Goal: Find specific page/section: Find specific page/section

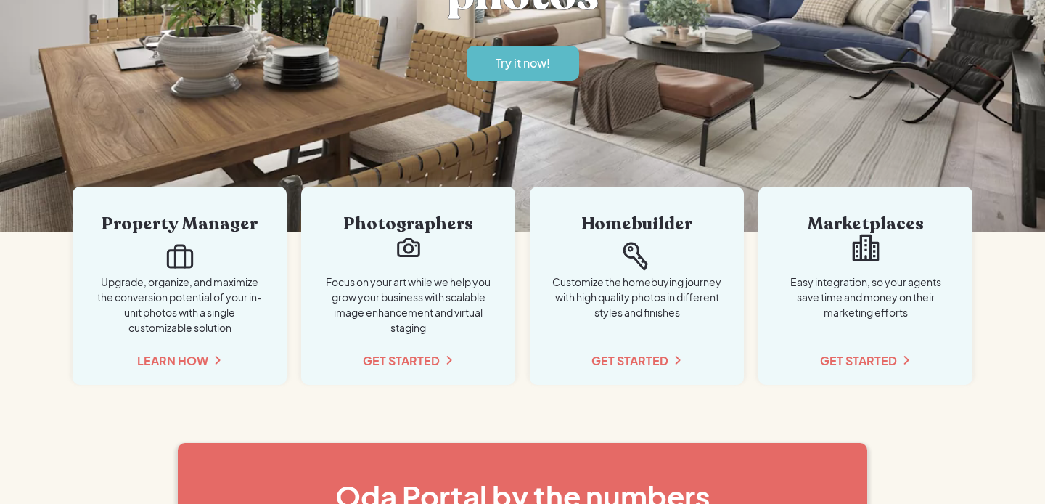
scroll to position [257, 0]
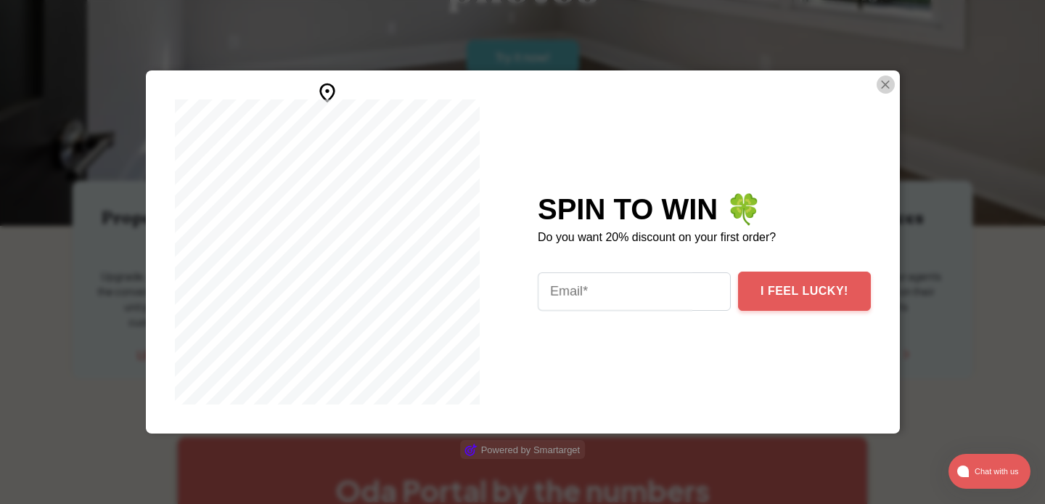
click at [878, 89] on img "Close Smartarget Popup" at bounding box center [885, 84] width 15 height 18
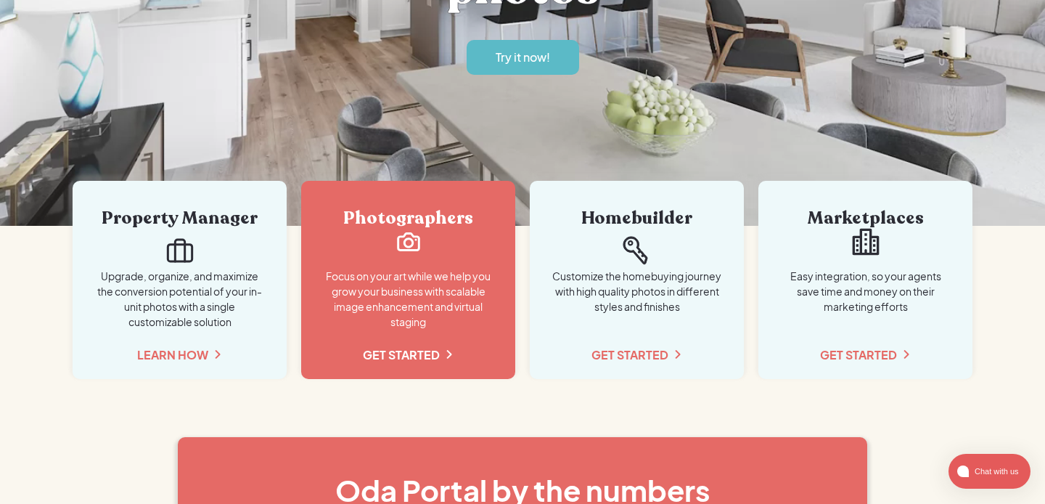
click at [446, 343] on link "Photographers Focus on your art while we help you grow your business with scala…" at bounding box center [408, 280] width 214 height 198
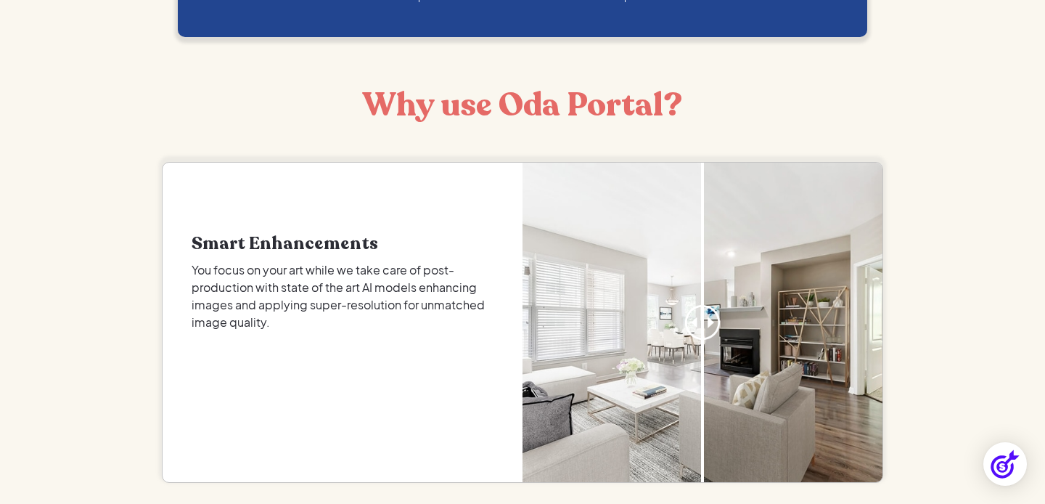
scroll to position [786, 0]
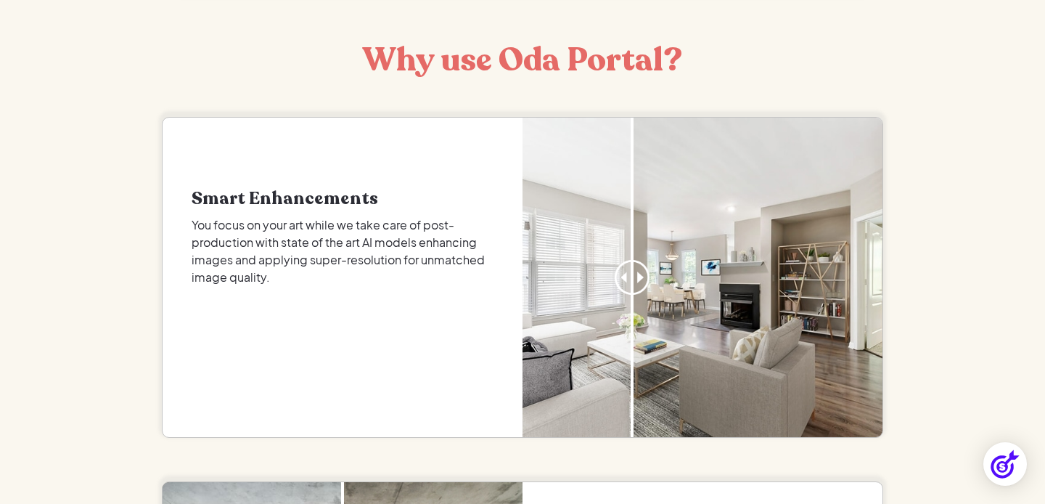
click at [632, 279] on div at bounding box center [632, 277] width 73 height 319
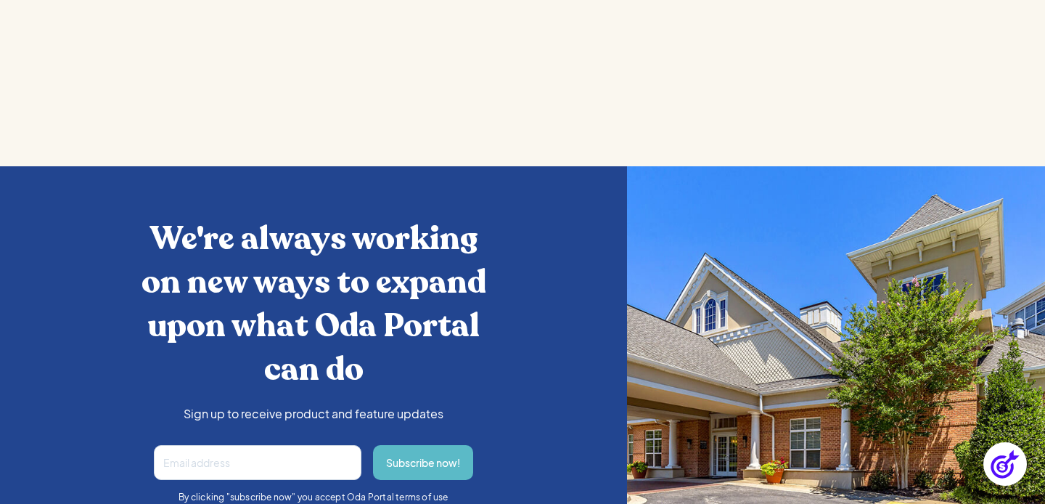
scroll to position [2355, 0]
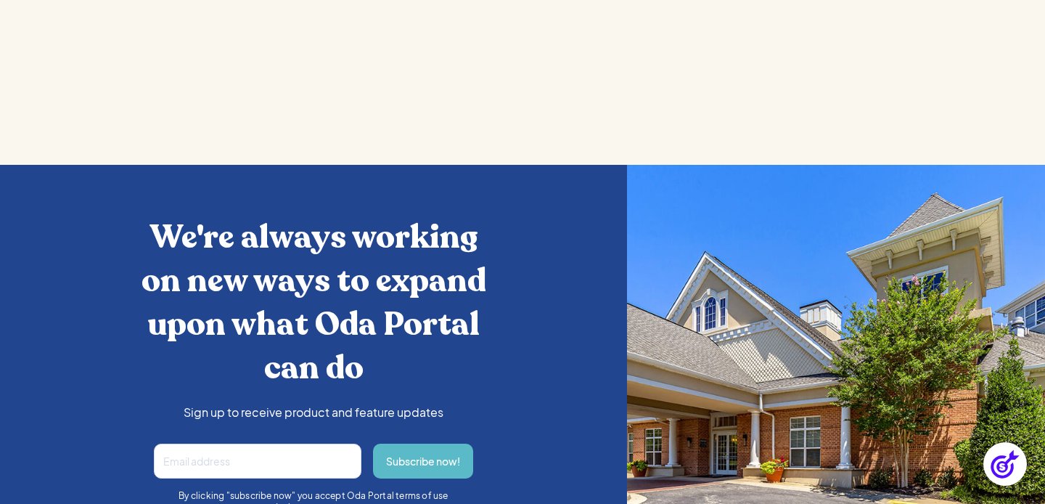
click at [306, 284] on h2 "We're always working on new ways to expand upon what Oda Portal can do" at bounding box center [314, 303] width 388 height 174
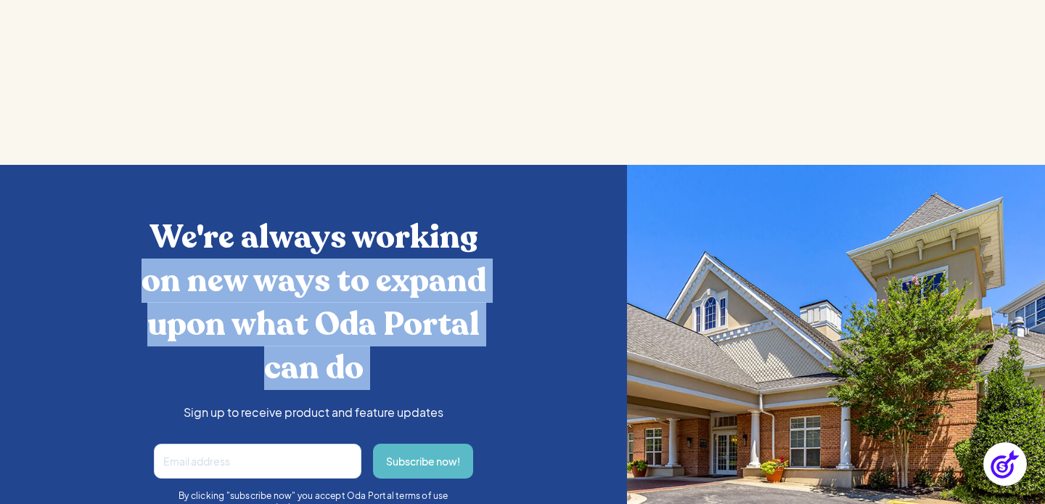
click at [306, 284] on h2 "We're always working on new ways to expand upon what Oda Portal can do" at bounding box center [314, 303] width 388 height 174
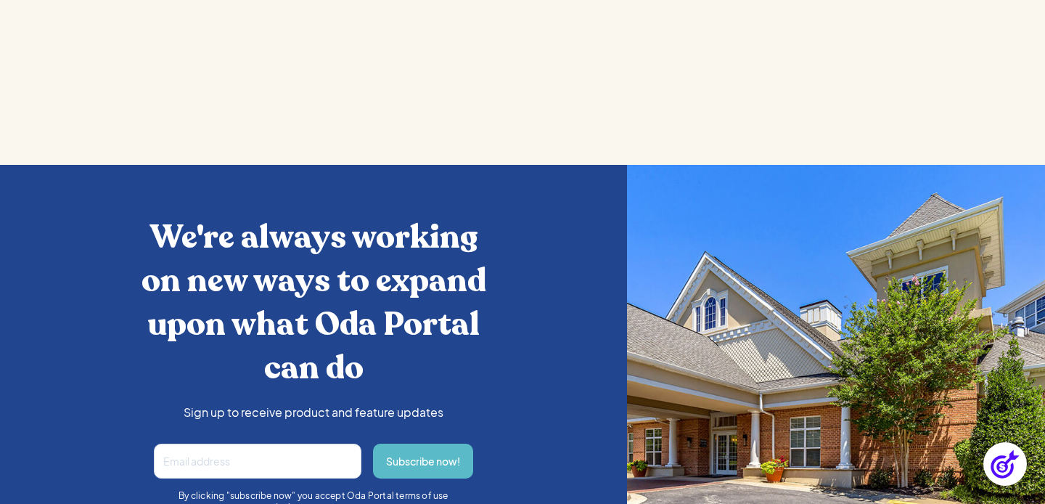
click at [290, 244] on h2 "We're always working on new ways to expand upon what Oda Portal can do" at bounding box center [314, 303] width 388 height 174
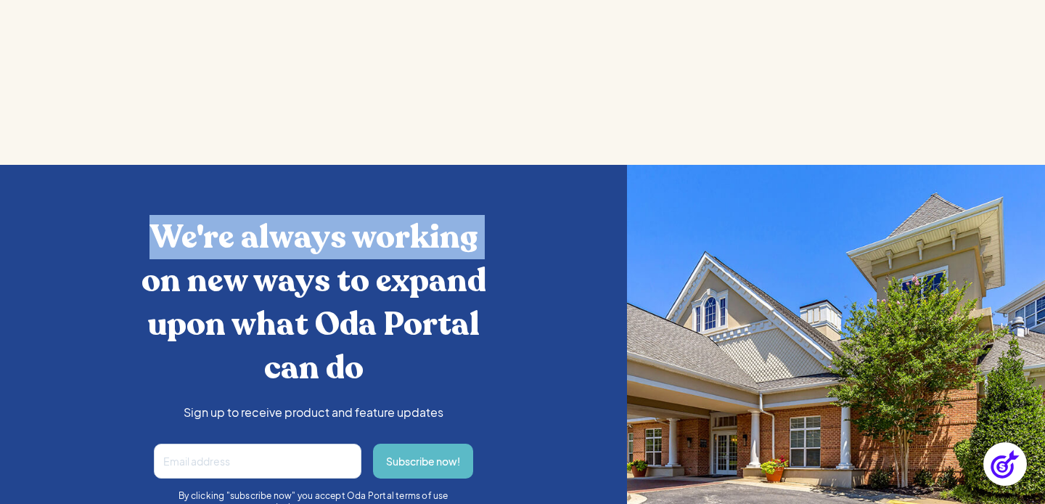
click at [290, 244] on h2 "We're always working on new ways to expand upon what Oda Portal can do" at bounding box center [314, 303] width 388 height 174
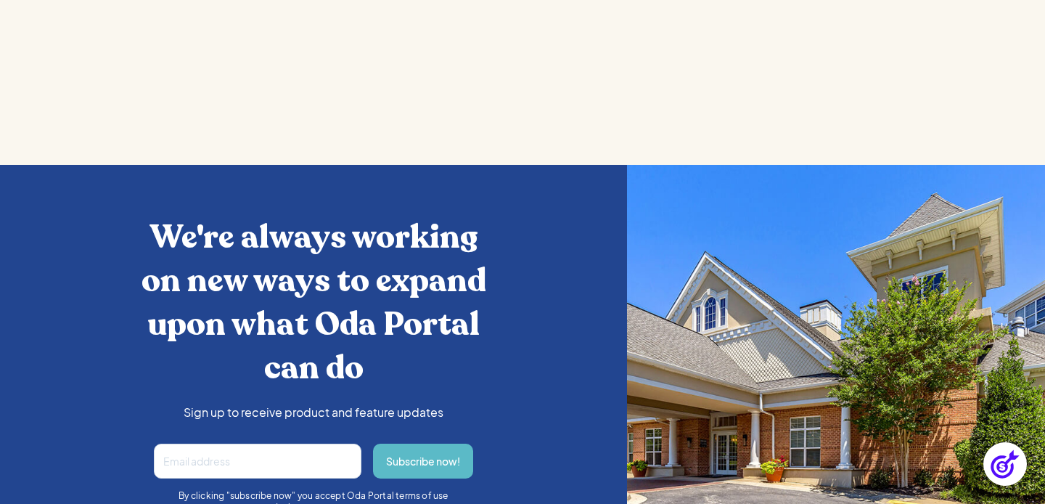
click at [158, 237] on h2 "We're always working on new ways to expand upon what Oda Portal can do" at bounding box center [314, 303] width 388 height 174
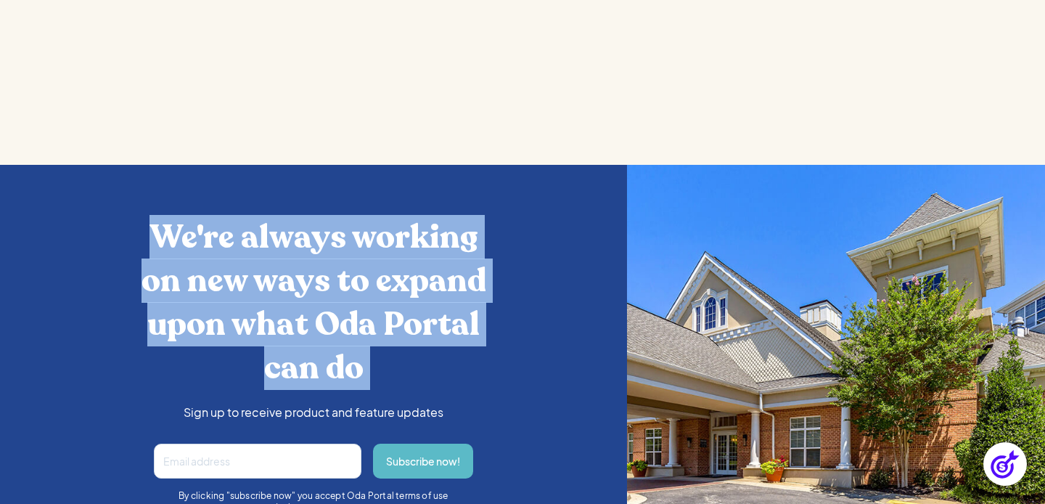
drag, startPoint x: 156, startPoint y: 233, endPoint x: 349, endPoint y: 332, distance: 217.1
click at [348, 332] on h2 "We're always working on new ways to expand upon what Oda Portal can do" at bounding box center [314, 303] width 388 height 174
click at [349, 332] on h2 "We're always working on new ways to expand upon what Oda Portal can do" at bounding box center [314, 303] width 388 height 174
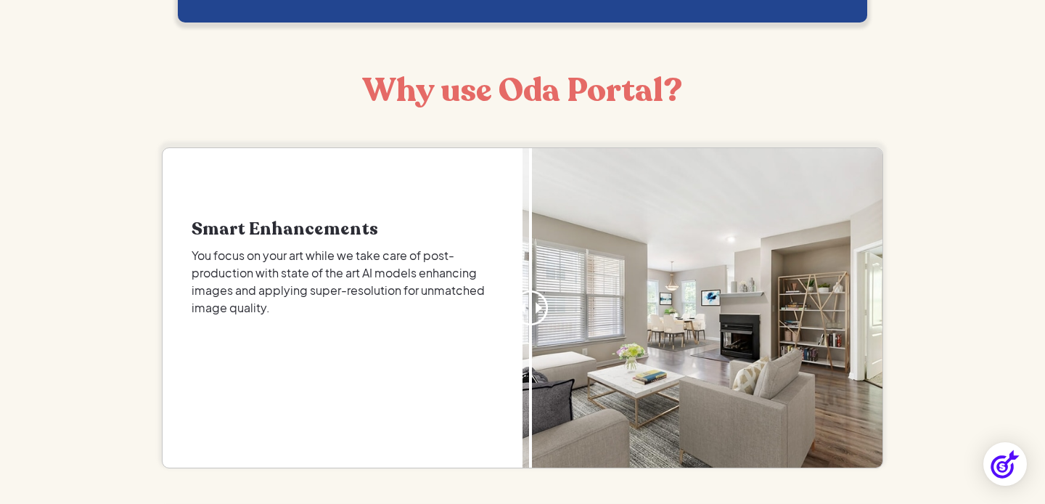
scroll to position [0, 0]
